Goal: Find specific page/section

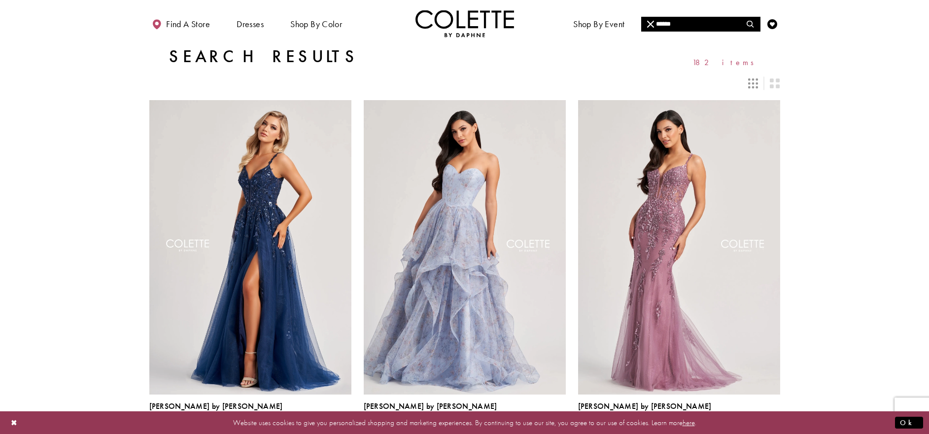
type input "******"
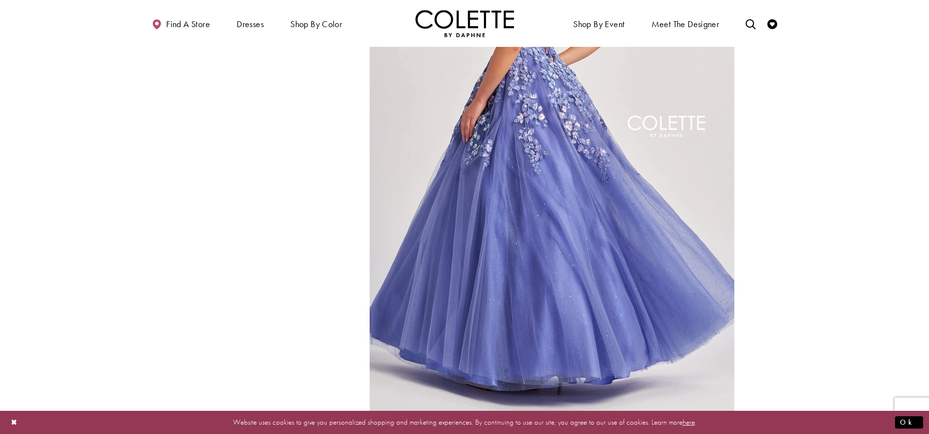
scroll to position [729, 0]
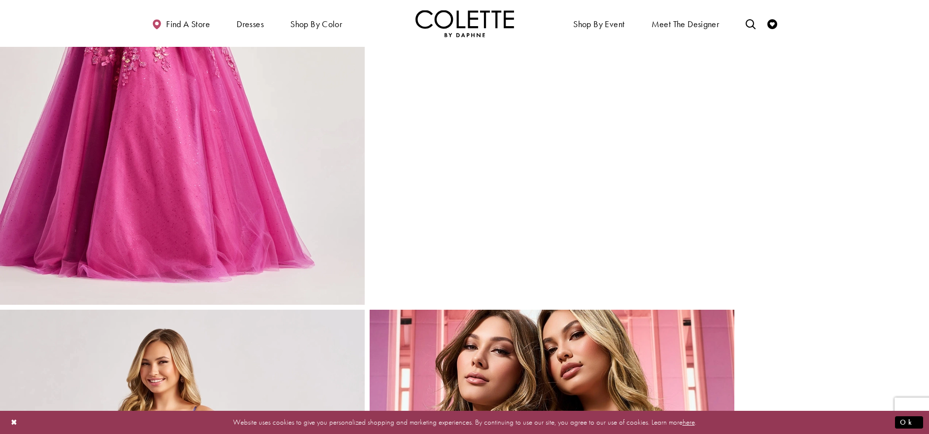
click at [213, 171] on img "Full size Style CL8420 Colette by Daphne #3 Pink frontface vertical picture" at bounding box center [182, 31] width 365 height 547
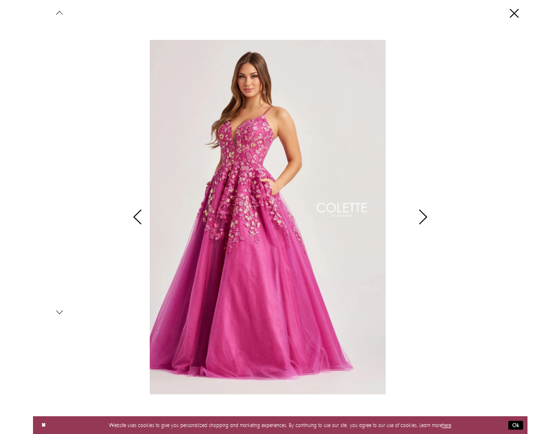
scroll to position [455, 0]
